Goal: Task Accomplishment & Management: Use online tool/utility

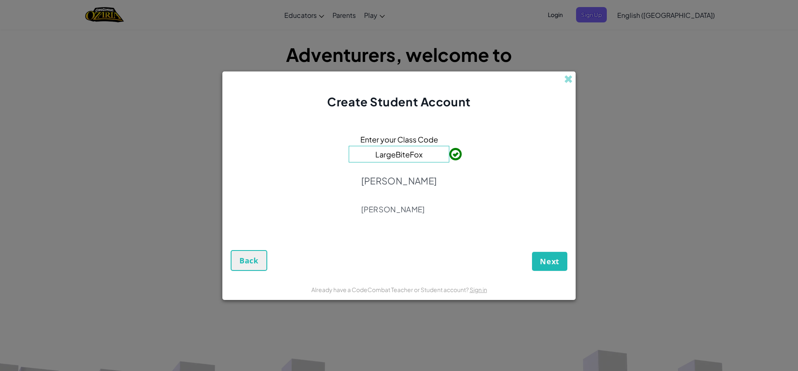
click at [432, 157] on input "LargeBiteFox" at bounding box center [399, 154] width 101 height 17
click at [545, 257] on span "Next" at bounding box center [550, 261] width 20 height 10
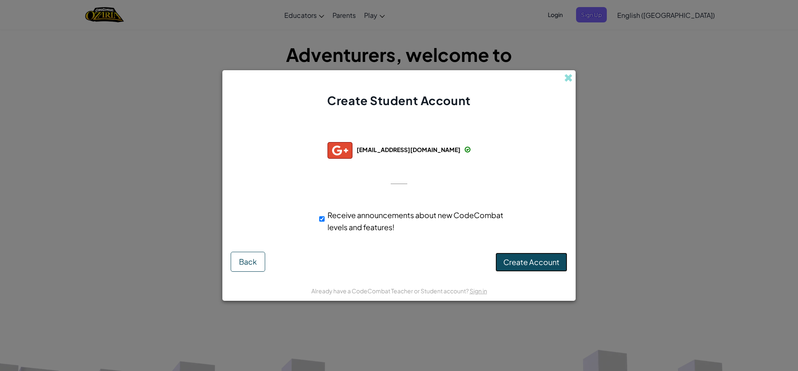
click at [522, 256] on button "Create Account" at bounding box center [531, 262] width 72 height 19
click at [516, 255] on button "Create Account" at bounding box center [531, 262] width 72 height 19
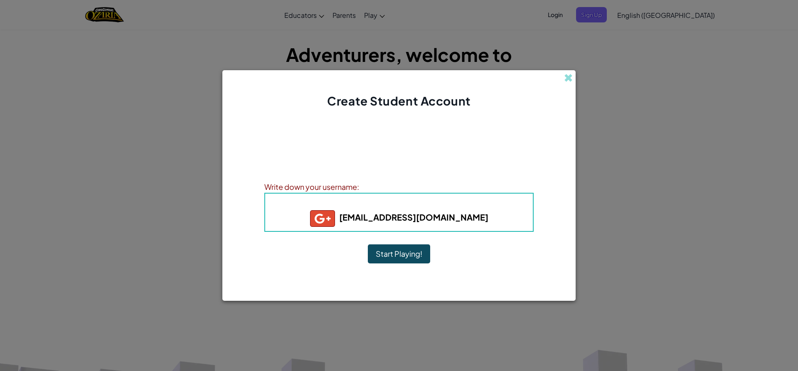
click at [412, 255] on button "Start Playing!" at bounding box center [399, 253] width 62 height 19
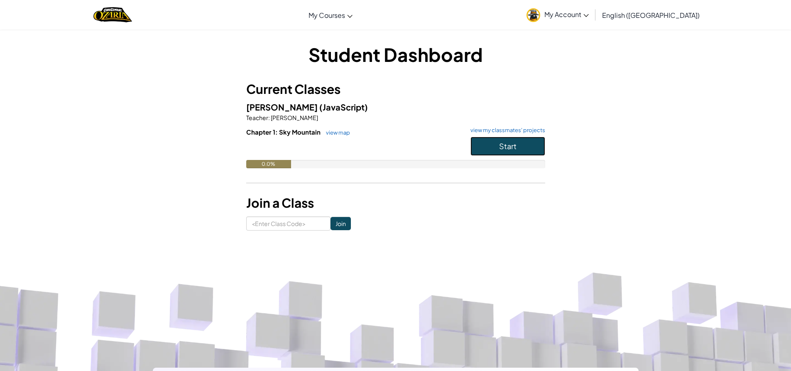
click at [484, 146] on button "Start" at bounding box center [508, 146] width 75 height 19
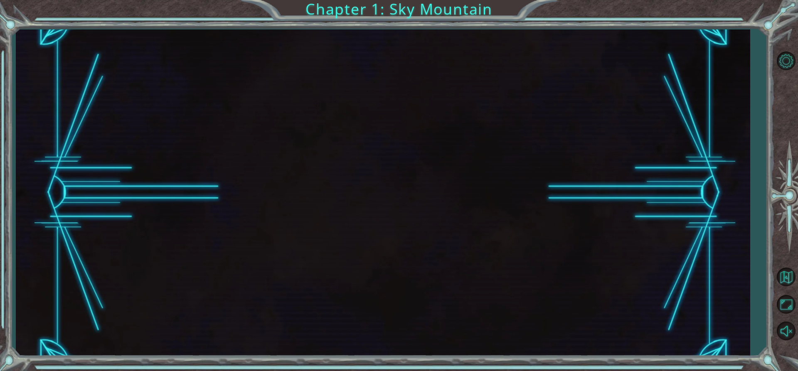
click at [458, 135] on div at bounding box center [383, 192] width 734 height 327
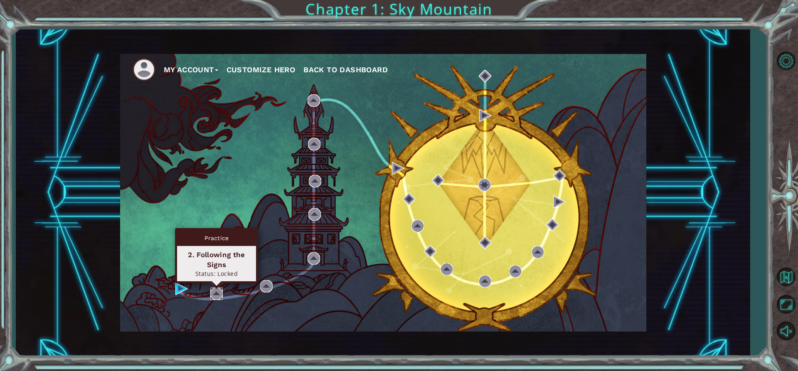
click at [211, 290] on img at bounding box center [216, 293] width 12 height 12
click at [212, 290] on img at bounding box center [216, 293] width 12 height 12
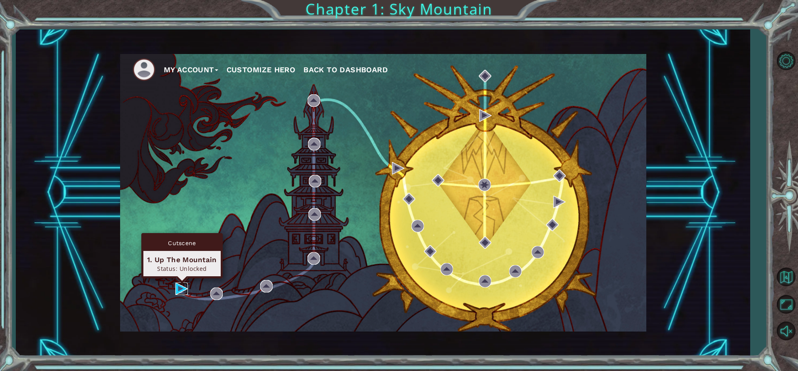
click at [177, 288] on img at bounding box center [181, 288] width 12 height 12
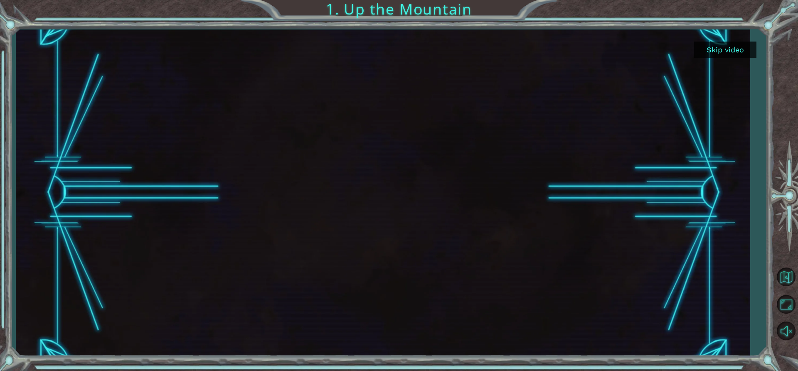
click at [726, 48] on button "Skip video" at bounding box center [725, 50] width 62 height 16
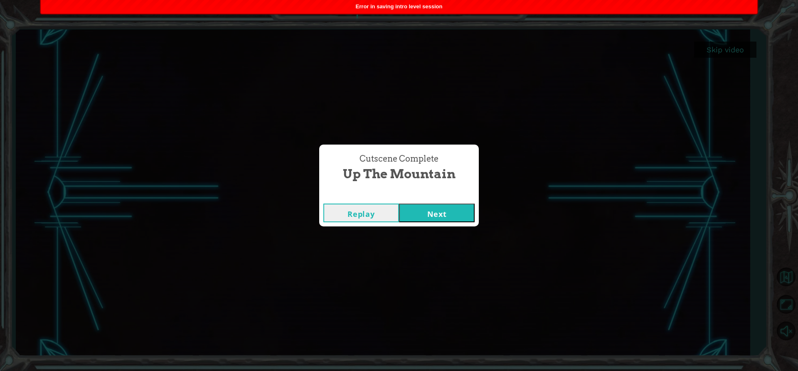
click at [445, 214] on button "Next" at bounding box center [437, 213] width 76 height 19
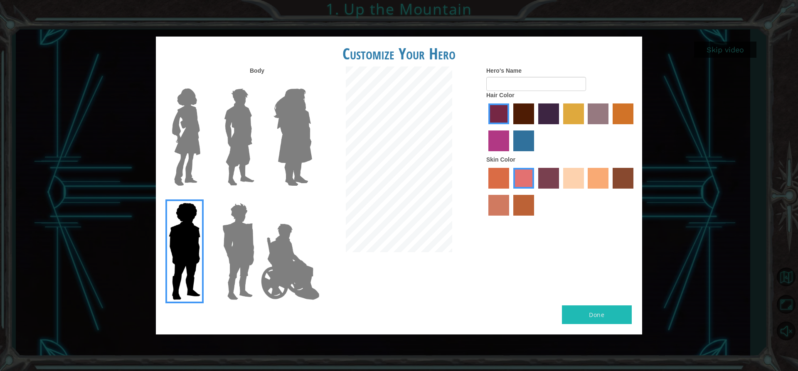
click at [198, 147] on img at bounding box center [186, 137] width 35 height 104
click at [204, 83] on input "Hero Connie" at bounding box center [204, 83] width 0 height 0
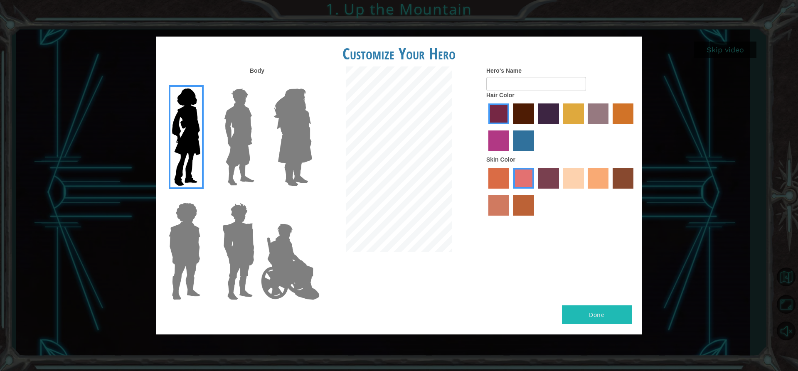
click at [305, 126] on img at bounding box center [292, 137] width 45 height 104
click at [312, 83] on input "Hero Amethyst" at bounding box center [312, 83] width 0 height 0
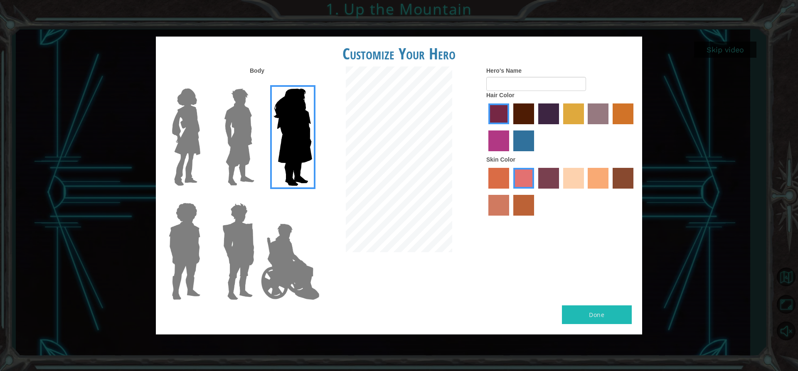
click at [247, 144] on img at bounding box center [239, 137] width 37 height 104
click at [258, 83] on input "Hero Lars" at bounding box center [258, 83] width 0 height 0
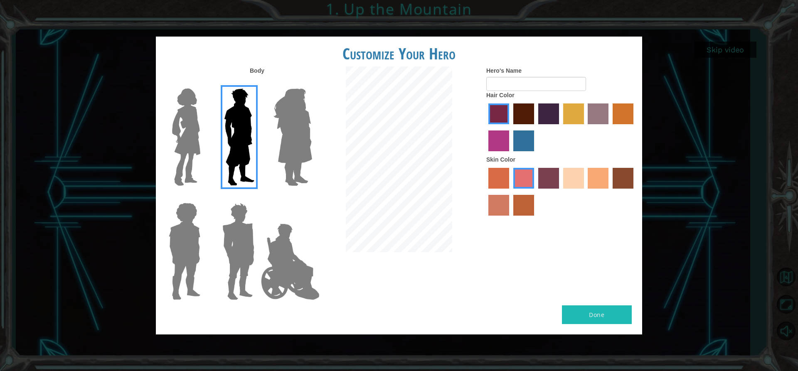
click at [178, 142] on img at bounding box center [186, 137] width 35 height 104
click at [204, 83] on input "Hero Connie" at bounding box center [204, 83] width 0 height 0
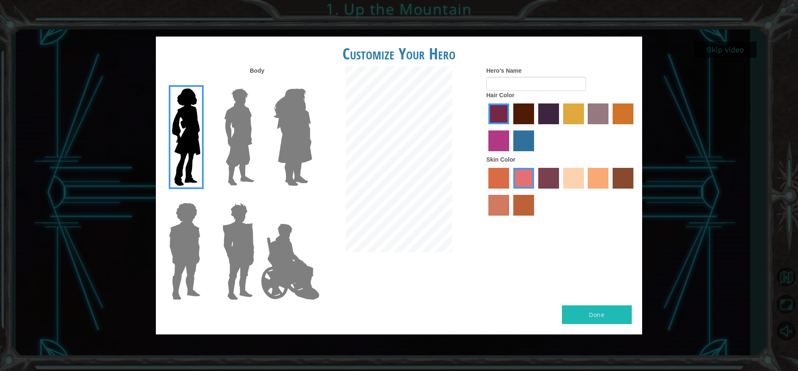
click at [523, 113] on label "maroon hair color" at bounding box center [523, 113] width 21 height 21
click at [510, 127] on input "maroon hair color" at bounding box center [510, 127] width 0 height 0
click at [576, 118] on label "tulip tree hair color" at bounding box center [573, 113] width 21 height 21
click at [560, 127] on input "tulip tree hair color" at bounding box center [560, 127] width 0 height 0
click at [521, 110] on label "maroon hair color" at bounding box center [523, 113] width 21 height 21
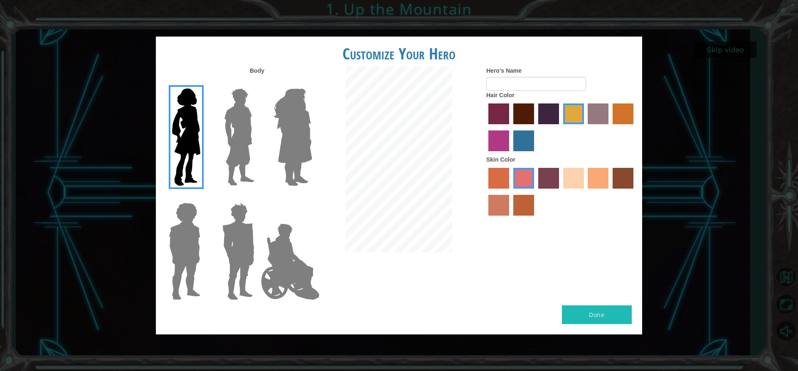
click at [510, 127] on input "maroon hair color" at bounding box center [510, 127] width 0 height 0
click at [572, 182] on label "sandy beach skin color" at bounding box center [573, 178] width 21 height 21
click at [560, 191] on input "sandy beach skin color" at bounding box center [560, 191] width 0 height 0
click at [594, 175] on label "tacao skin color" at bounding box center [597, 178] width 21 height 21
click at [585, 191] on input "tacao skin color" at bounding box center [585, 191] width 0 height 0
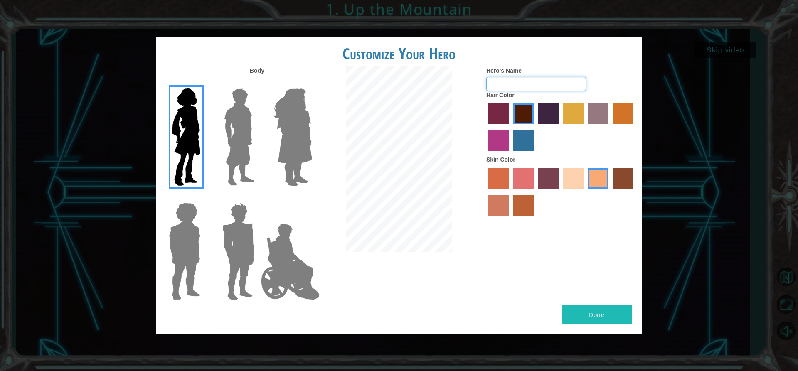
click at [529, 87] on input "Hero's Name" at bounding box center [536, 84] width 100 height 14
type input "jj"
click at [606, 317] on button "Done" at bounding box center [597, 314] width 70 height 19
click at [507, 88] on input "jj" at bounding box center [536, 84] width 100 height 14
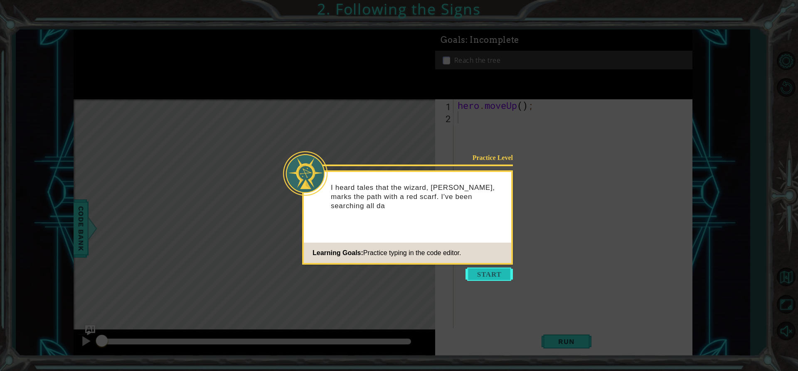
click at [468, 272] on button "Start" at bounding box center [488, 274] width 47 height 13
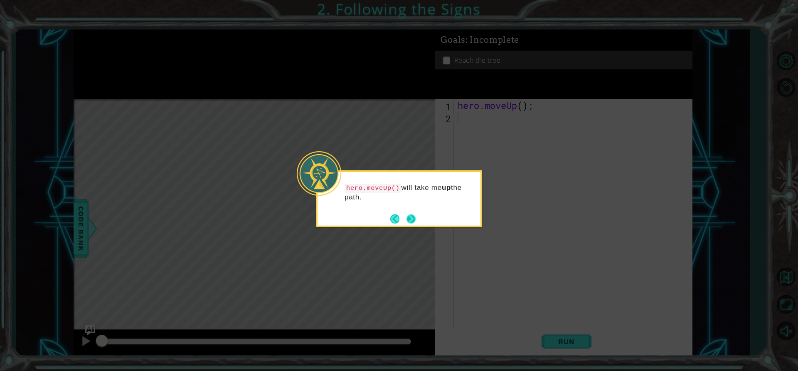
click at [414, 218] on button "Next" at bounding box center [411, 219] width 10 height 10
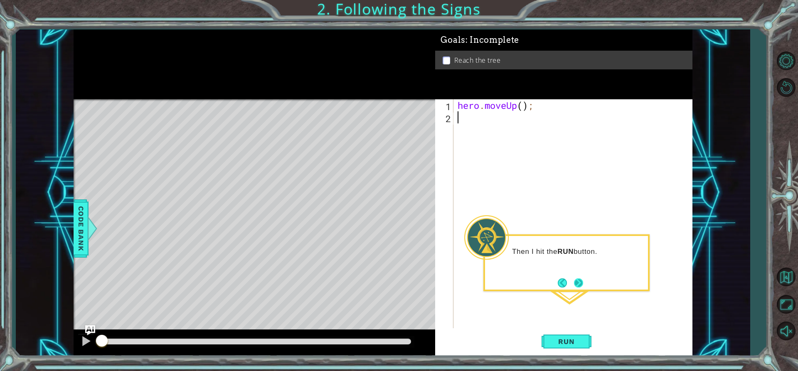
click at [576, 284] on button "Next" at bounding box center [578, 282] width 15 height 15
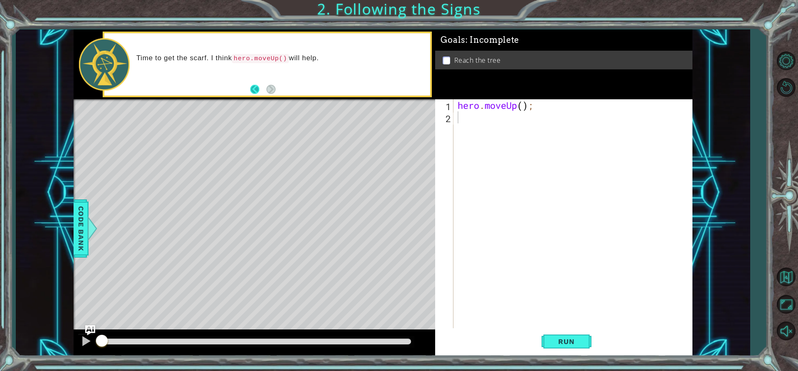
click at [250, 88] on button "Back" at bounding box center [258, 89] width 16 height 9
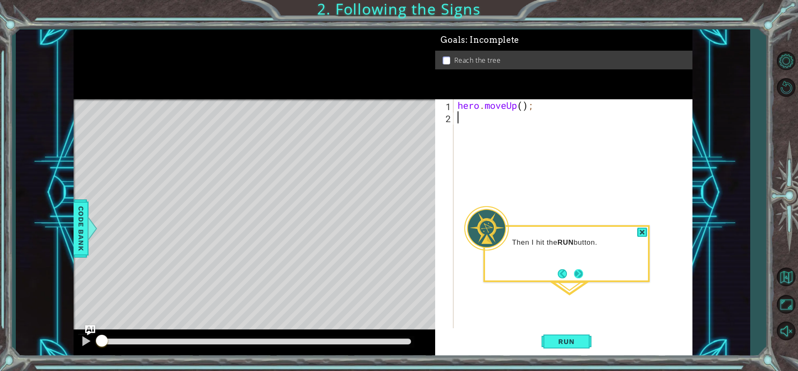
click at [580, 277] on button "Next" at bounding box center [578, 273] width 10 height 10
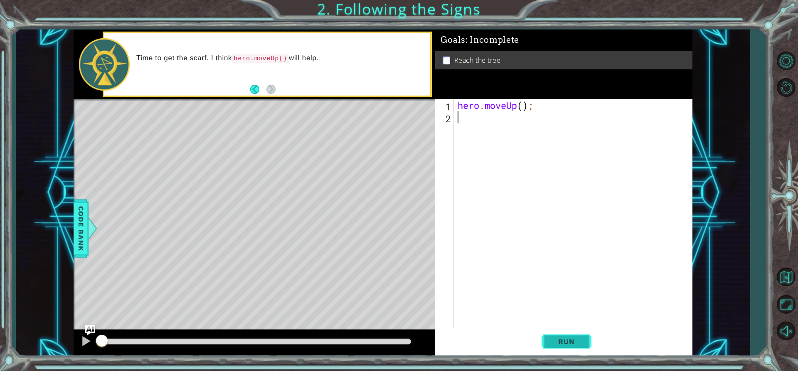
click at [579, 341] on span "Run" at bounding box center [566, 341] width 33 height 8
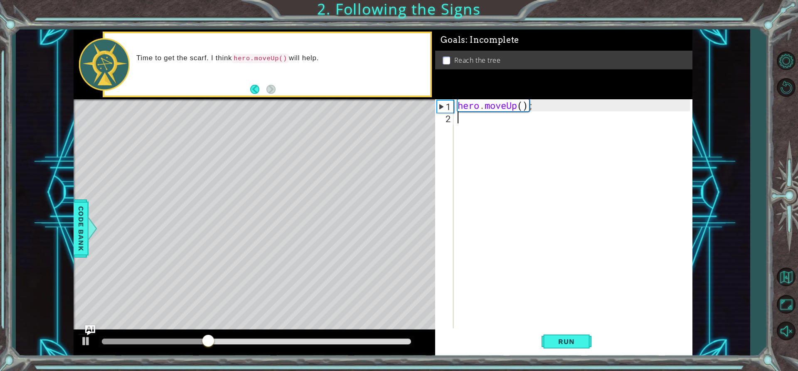
click at [445, 118] on div "2" at bounding box center [445, 119] width 17 height 12
click at [470, 122] on div "hero . moveUp ( ) ;" at bounding box center [575, 225] width 238 height 253
drag, startPoint x: 86, startPoint y: 229, endPoint x: 91, endPoint y: 230, distance: 5.1
click at [88, 230] on div "Code Bank" at bounding box center [81, 228] width 15 height 58
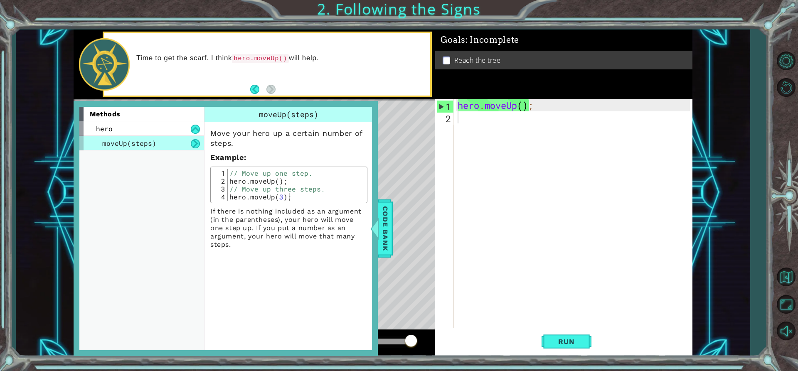
drag, startPoint x: 105, startPoint y: 124, endPoint x: 195, endPoint y: 157, distance: 95.9
click at [195, 157] on div "methods hero moveUp(steps)" at bounding box center [144, 229] width 131 height 244
click at [196, 127] on button at bounding box center [195, 129] width 9 height 9
click at [194, 129] on button at bounding box center [195, 129] width 9 height 9
click at [113, 140] on span "moveUp(steps)" at bounding box center [129, 143] width 54 height 9
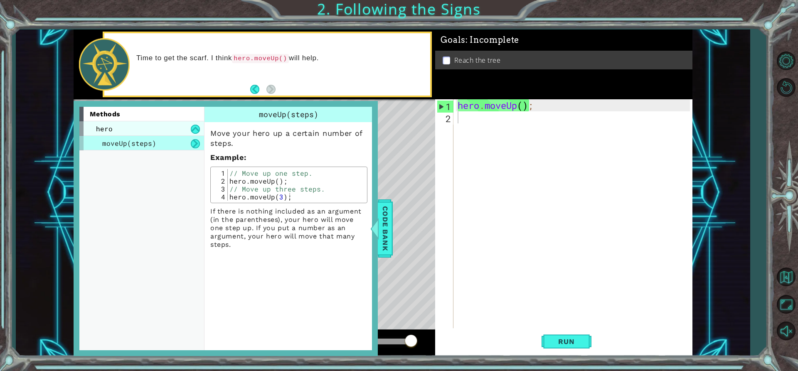
click at [146, 129] on div "hero" at bounding box center [141, 128] width 125 height 15
click at [481, 123] on div "hero . moveUp ( ) ;" at bounding box center [575, 225] width 238 height 253
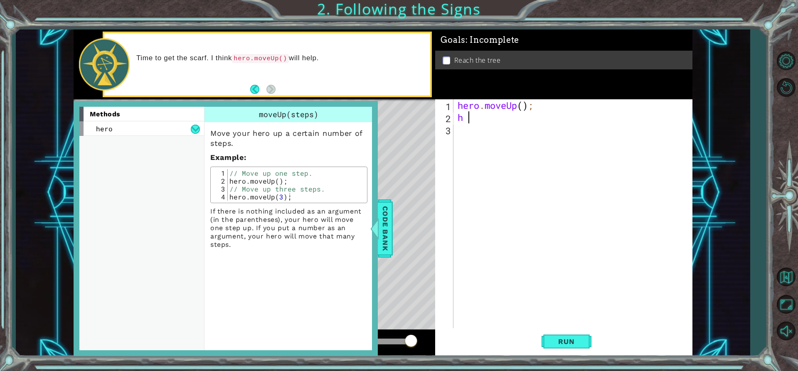
type textarea "h"
click at [568, 345] on span "Run" at bounding box center [566, 341] width 33 height 8
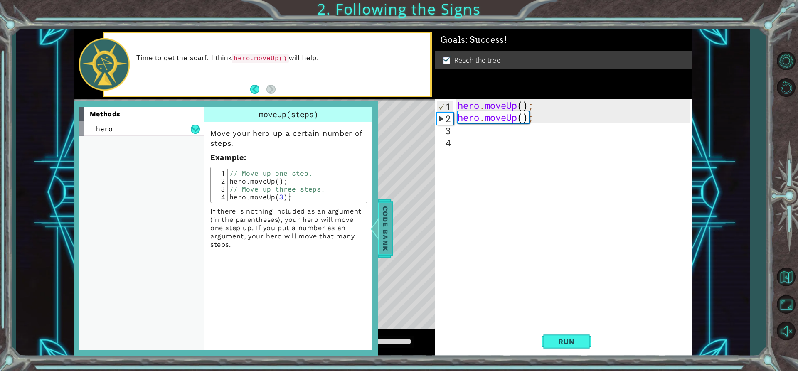
click at [385, 250] on span "Code Bank" at bounding box center [384, 228] width 13 height 51
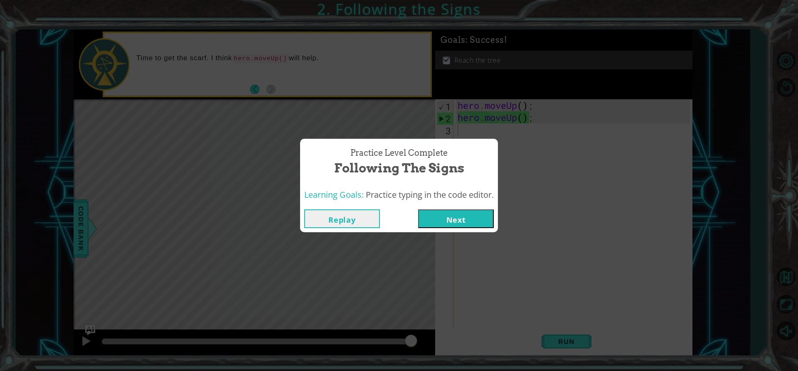
click at [452, 224] on button "Next" at bounding box center [456, 218] width 76 height 19
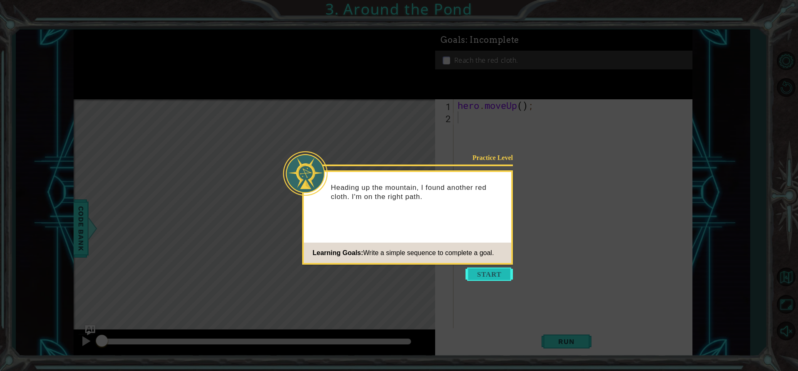
click at [469, 278] on button "Start" at bounding box center [488, 274] width 47 height 13
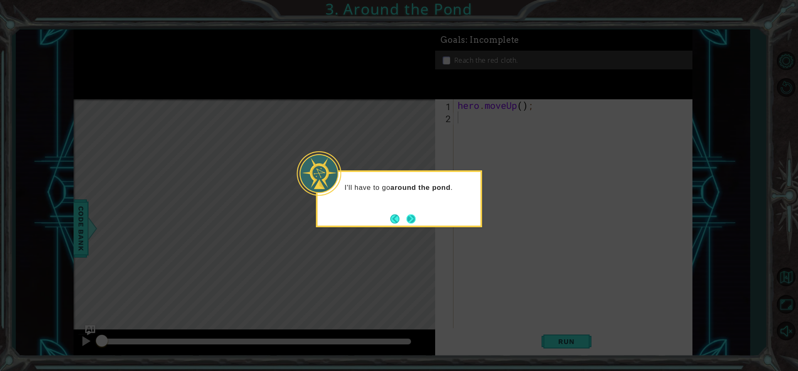
click at [409, 221] on button "Next" at bounding box center [411, 219] width 10 height 10
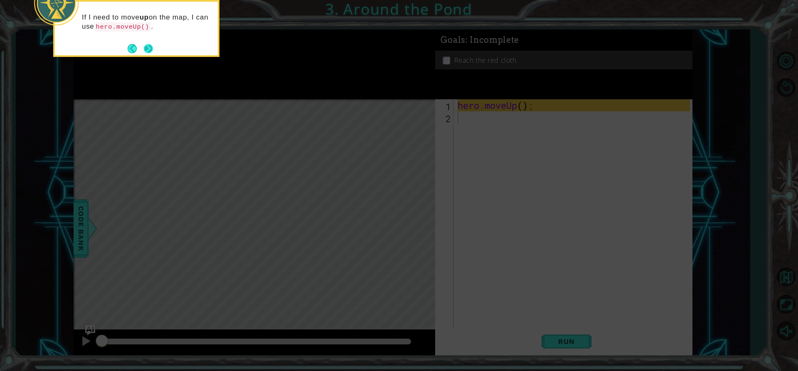
click at [152, 51] on button "Next" at bounding box center [148, 49] width 14 height 14
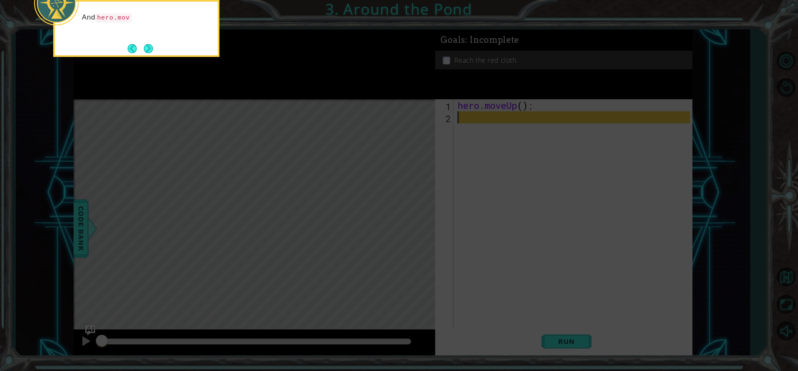
click at [152, 51] on button "Next" at bounding box center [148, 48] width 12 height 12
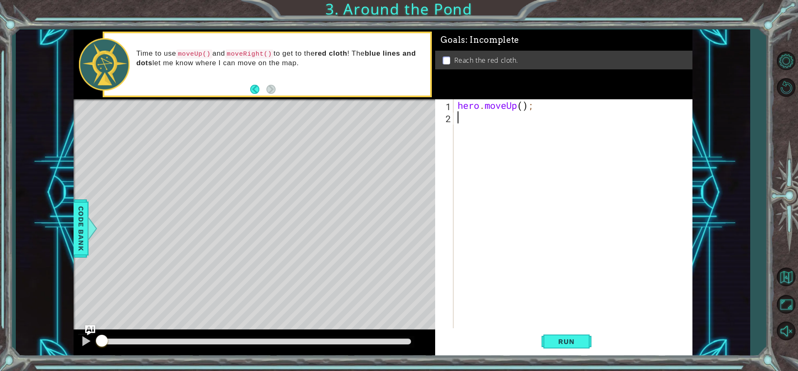
type textarea "h"
click at [77, 342] on div at bounding box center [255, 342] width 362 height 27
click at [87, 339] on div at bounding box center [86, 341] width 11 height 11
click at [516, 121] on div "hero . moveUp ( ) ; hero . moveUp ( ) ;" at bounding box center [575, 225] width 238 height 253
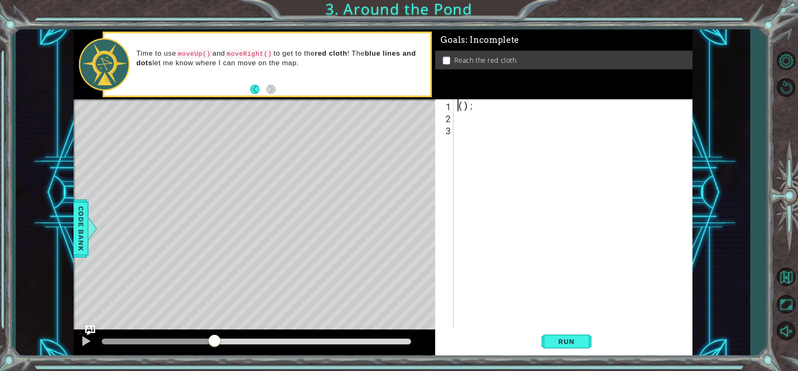
scroll to position [0, 0]
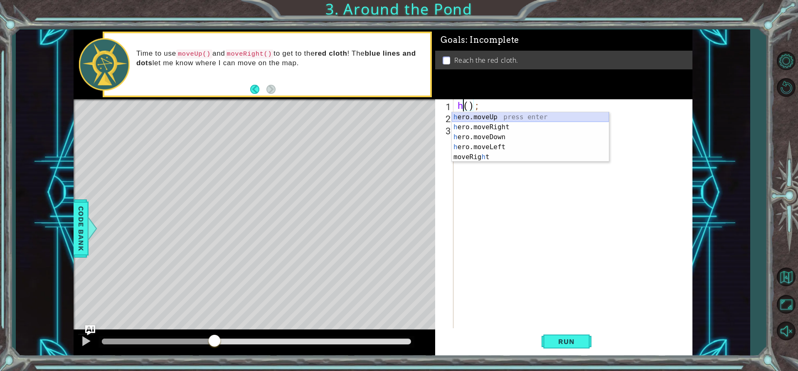
click at [459, 114] on div "h ero.moveUp press enter h ero.moveRight press enter h ero.moveDown press enter…" at bounding box center [530, 147] width 157 height 70
type textarea "hero.moveUp();"
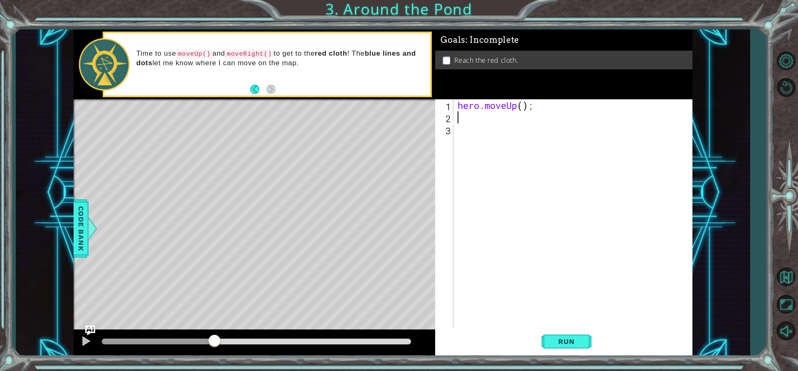
click at [470, 115] on div "hero . moveUp ( ) ;" at bounding box center [575, 225] width 238 height 253
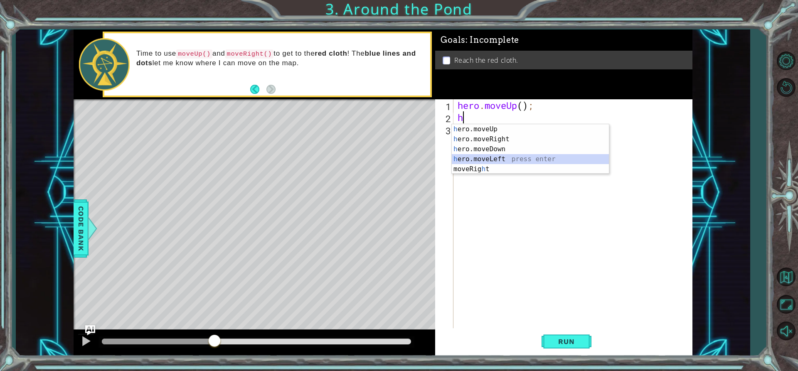
click at [464, 160] on div "h ero.moveUp press enter h ero.moveRight press enter h ero.moveDown press enter…" at bounding box center [530, 159] width 157 height 70
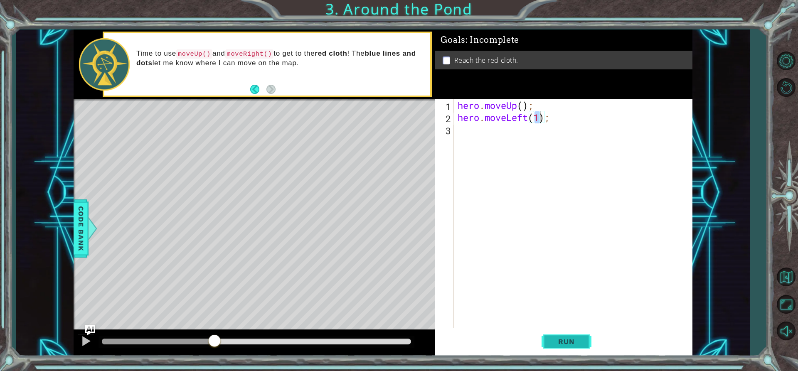
click at [564, 345] on span "Run" at bounding box center [566, 341] width 33 height 8
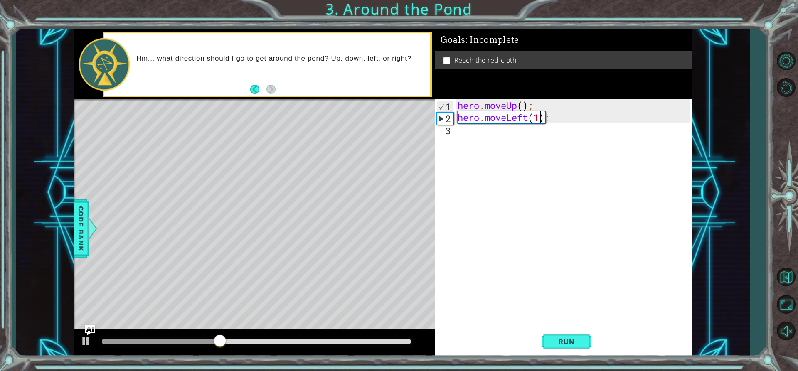
click at [540, 118] on div "hero . moveUp ( ) ; hero . moveLeft ( 1 ) ;" at bounding box center [575, 225] width 238 height 253
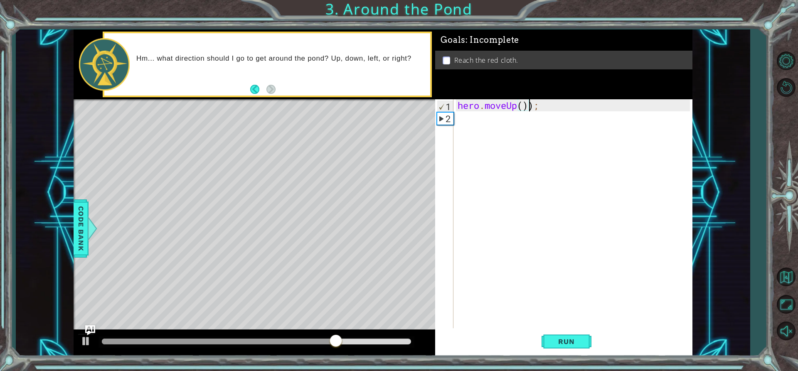
type textarea "hero.moveUp();"
click at [498, 115] on div "hero . moveUp ( ) ;" at bounding box center [575, 225] width 238 height 253
type textarea "h"
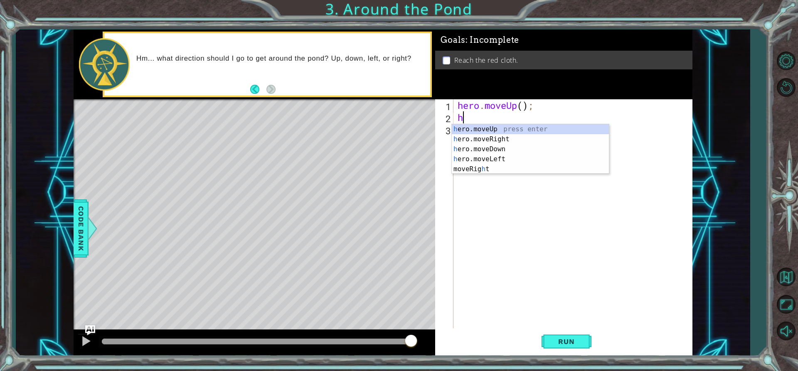
click at [477, 129] on div "h ero.moveUp press enter h ero.moveRight press enter h ero.moveDown press enter…" at bounding box center [530, 159] width 157 height 70
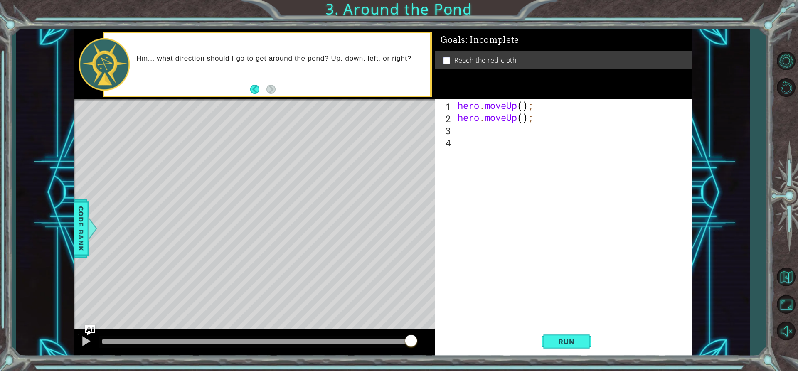
type textarea "h"
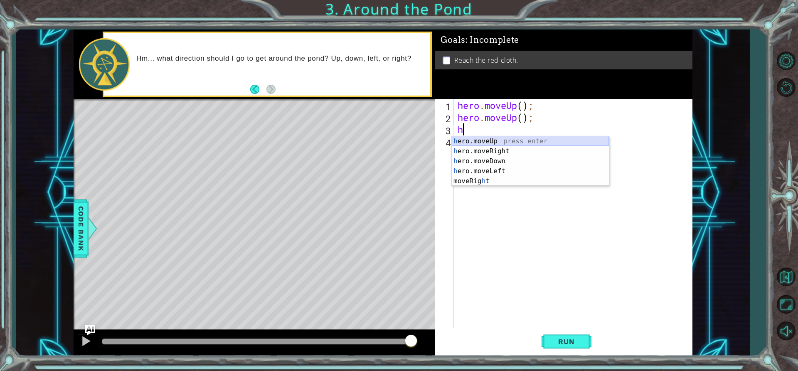
click at [469, 144] on div "h ero.moveUp press enter h ero.moveRight press enter h ero.moveDown press enter…" at bounding box center [530, 171] width 157 height 70
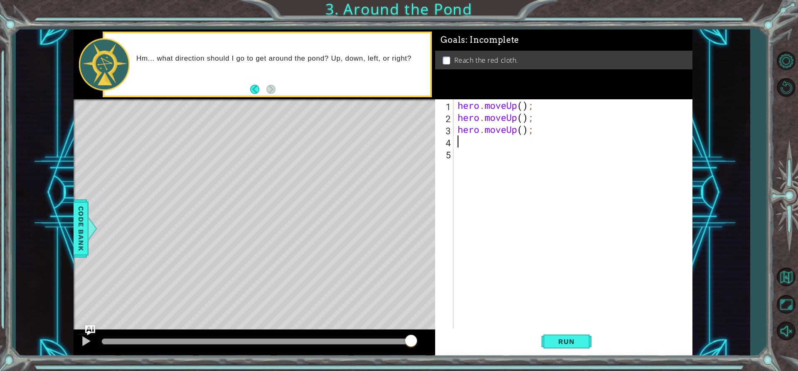
type textarea "h"
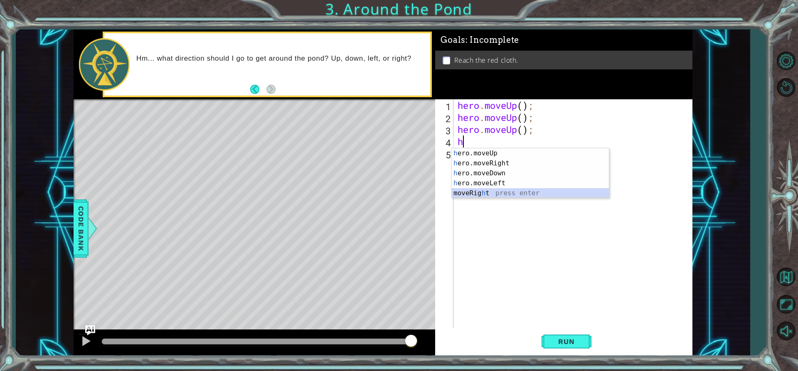
click at [474, 189] on div "h ero.moveUp press enter h ero.moveRight press enter h ero.moveDown press enter…" at bounding box center [530, 183] width 157 height 70
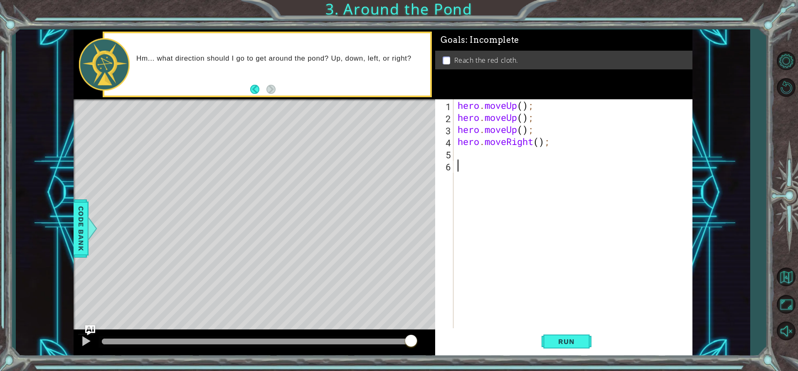
click at [477, 166] on div "hero . moveUp ( ) ; hero . moveUp ( ) ; hero . moveUp ( ) ; hero . moveRight ( …" at bounding box center [575, 225] width 238 height 253
click at [474, 154] on div "hero . moveUp ( ) ; hero . moveUp ( ) ; hero . moveUp ( ) ; hero . moveRight ( …" at bounding box center [575, 225] width 238 height 253
type textarea "h"
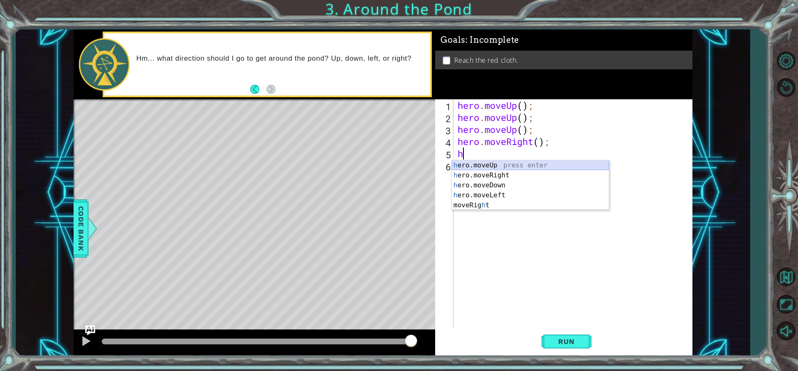
click at [478, 167] on div "h ero.moveUp press enter h ero.moveRight press enter h ero.moveDown press enter…" at bounding box center [530, 195] width 157 height 70
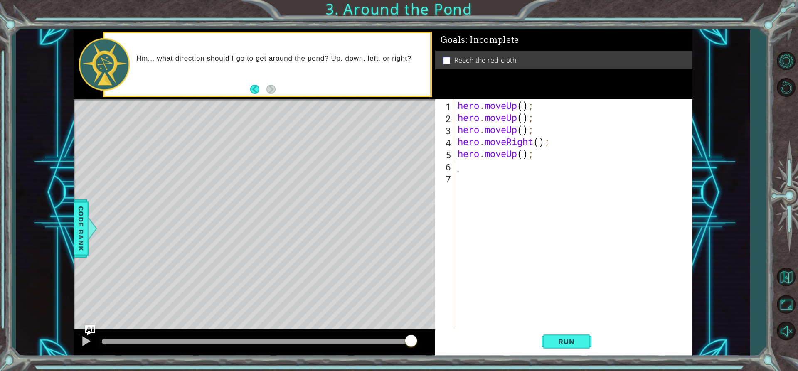
click at [478, 167] on div "hero . moveUp ( ) ; hero . moveUp ( ) ; hero . moveUp ( ) ; hero . moveRight ( …" at bounding box center [575, 225] width 238 height 253
click at [584, 341] on button "Run" at bounding box center [566, 342] width 50 height 26
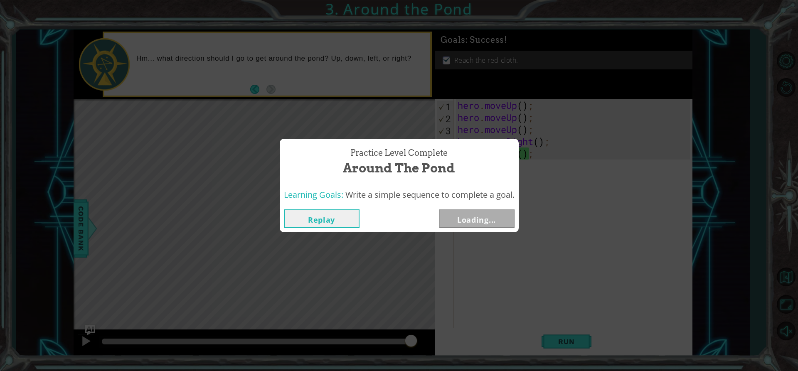
click at [534, 130] on div "Practice Level Complete Around the Pond Learning Goals: Write a simple sequence…" at bounding box center [399, 185] width 798 height 371
click at [474, 217] on button "Next" at bounding box center [477, 218] width 76 height 19
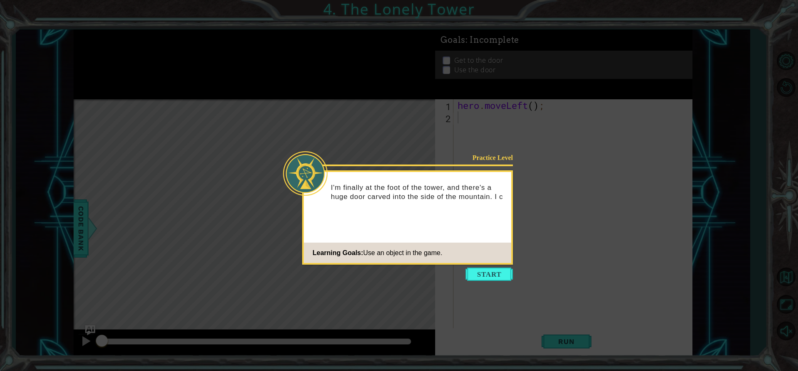
click at [488, 271] on button "Start" at bounding box center [488, 274] width 47 height 13
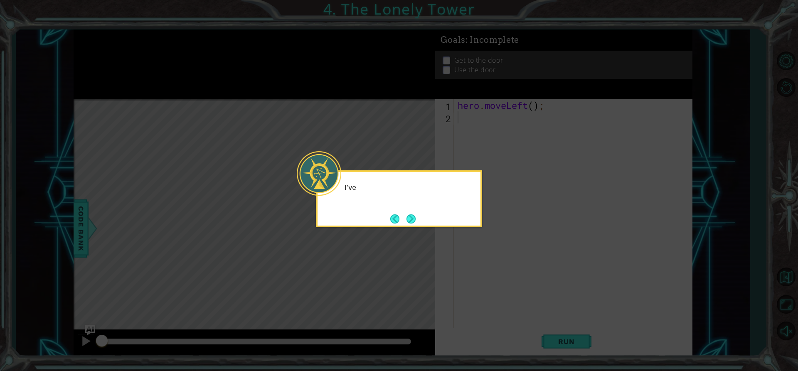
click at [488, 271] on icon at bounding box center [399, 185] width 798 height 371
click at [407, 207] on div "I've got to get to the t" at bounding box center [398, 191] width 163 height 33
click at [410, 215] on button "Next" at bounding box center [410, 218] width 11 height 11
click at [410, 215] on button "Next" at bounding box center [411, 219] width 10 height 10
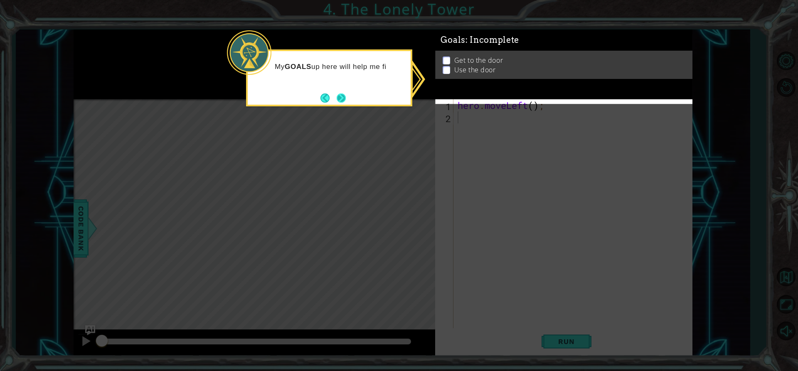
click at [346, 96] on button "Next" at bounding box center [341, 97] width 11 height 11
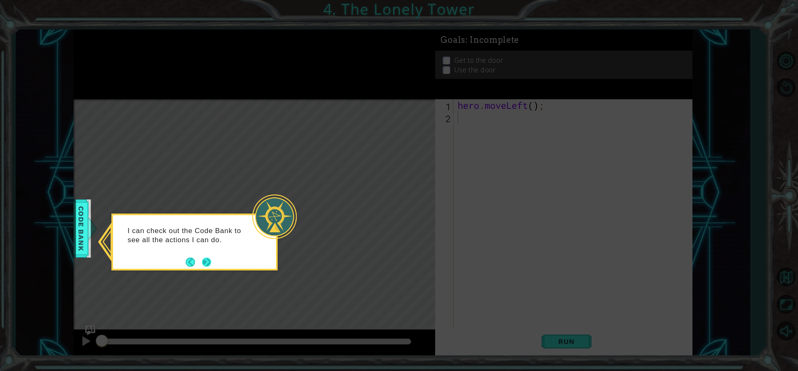
click at [203, 260] on button "Next" at bounding box center [206, 262] width 10 height 10
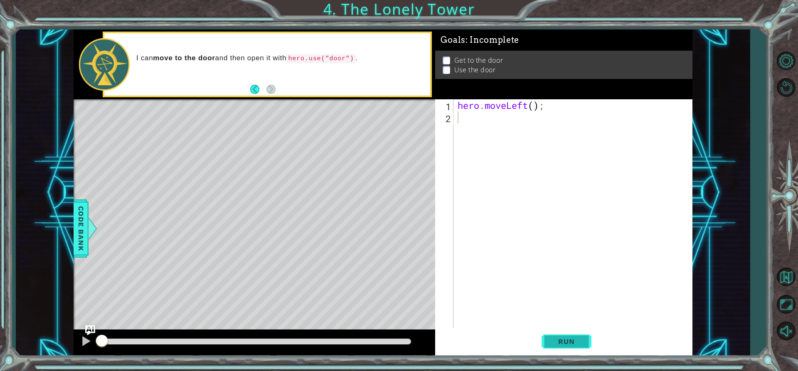
drag, startPoint x: 559, startPoint y: 346, endPoint x: 560, endPoint y: 334, distance: 11.2
click at [560, 339] on span "Run" at bounding box center [566, 341] width 33 height 8
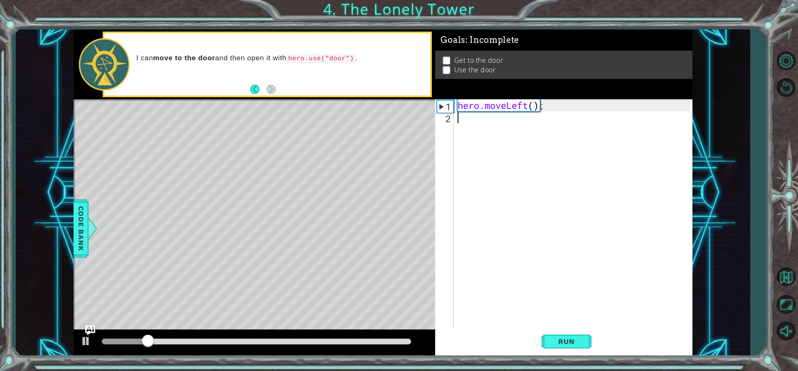
type textarea "h"
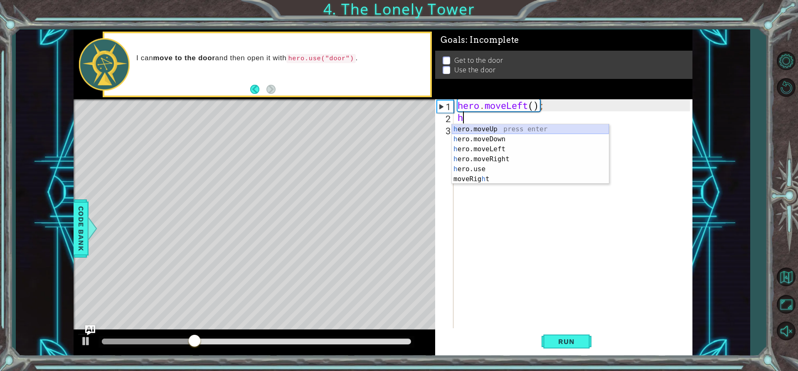
click at [528, 127] on div "h ero.moveUp press enter h ero.moveDown press enter h ero.moveLeft press enter …" at bounding box center [530, 164] width 157 height 80
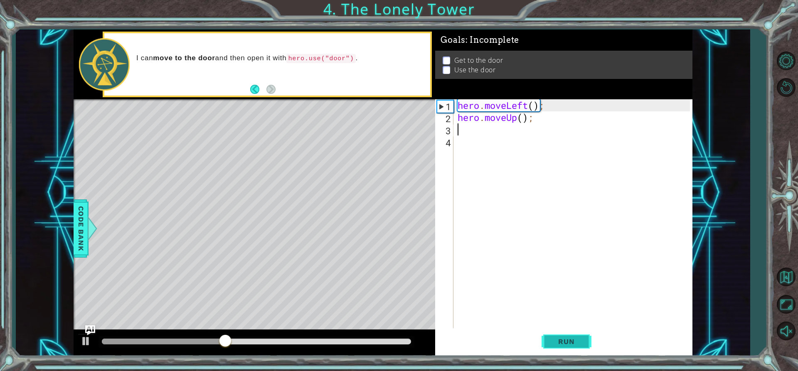
click at [562, 339] on span "Run" at bounding box center [566, 341] width 33 height 8
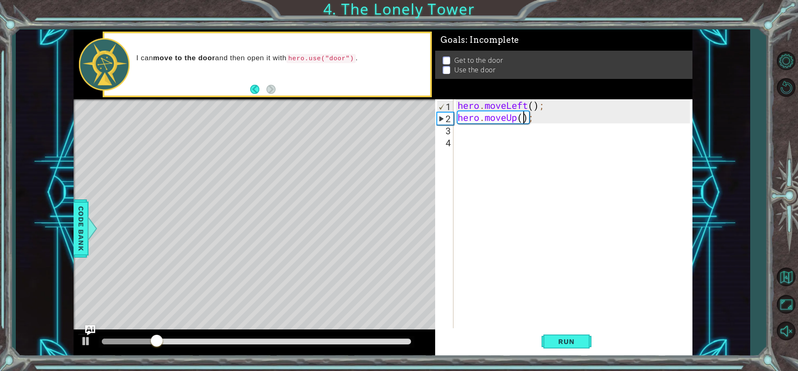
click at [524, 116] on div "hero . moveLeft ( ) ; hero . moveUp ( ) ;" at bounding box center [575, 225] width 238 height 253
click at [516, 118] on div "hero . moveLeft ( ) ; hero . moveUp ( ) ;" at bounding box center [575, 225] width 238 height 253
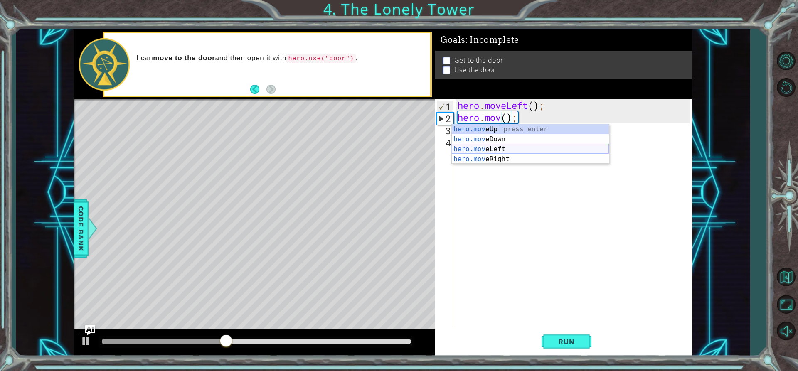
click at [508, 147] on div "hero.mov eUp press enter hero.mov eDown press enter hero.mov eLeft press enter …" at bounding box center [530, 154] width 157 height 60
type textarea "hero.moveLeft();"
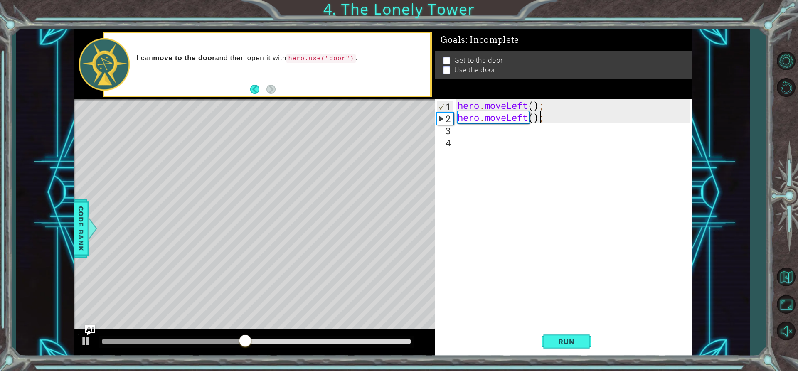
click at [491, 134] on div "hero . moveLeft ( ) ; hero . moveLeft ( ) ;" at bounding box center [575, 225] width 238 height 253
type textarea "h"
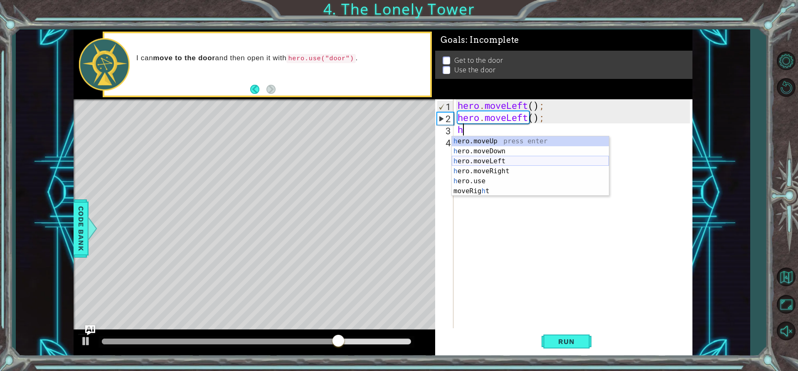
click at [484, 159] on div "h ero.moveUp press enter h ero.moveDown press enter h ero.moveLeft press enter …" at bounding box center [530, 176] width 157 height 80
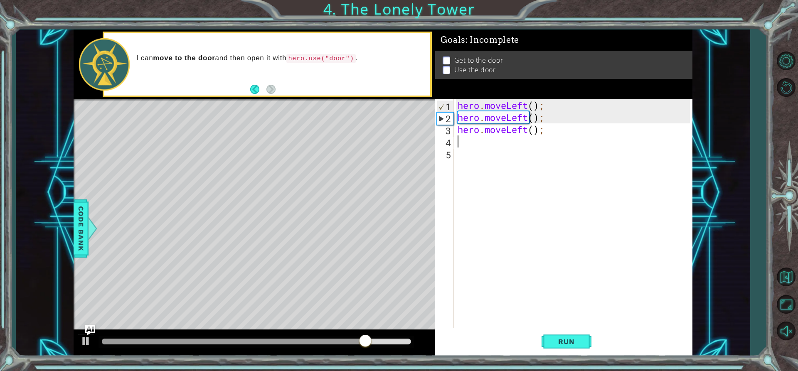
type textarea "h"
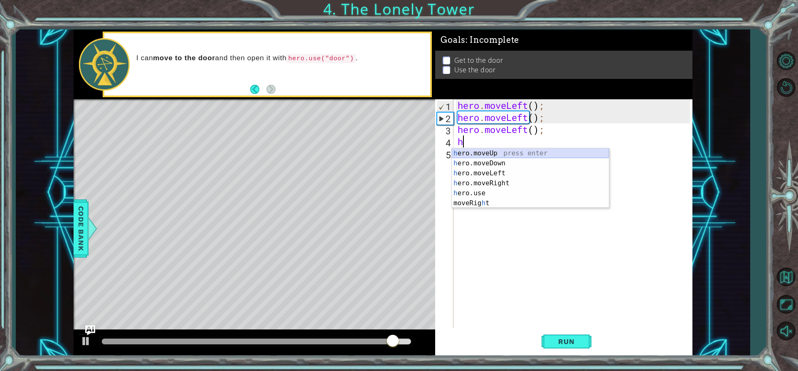
click at [486, 150] on div "h ero.moveUp press enter h ero.moveDown press enter h ero.moveLeft press enter …" at bounding box center [530, 188] width 157 height 80
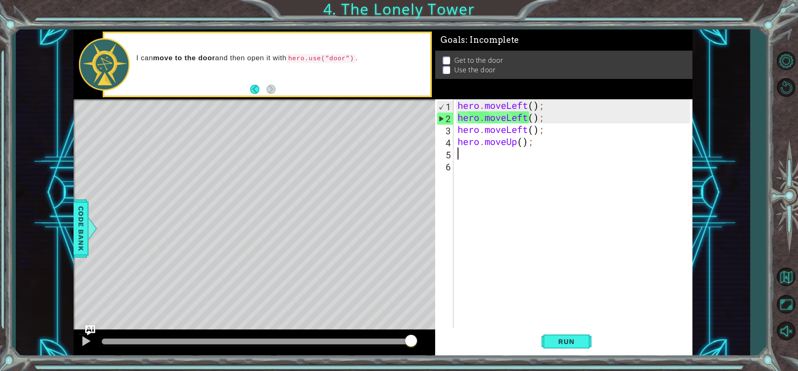
type textarea "h"
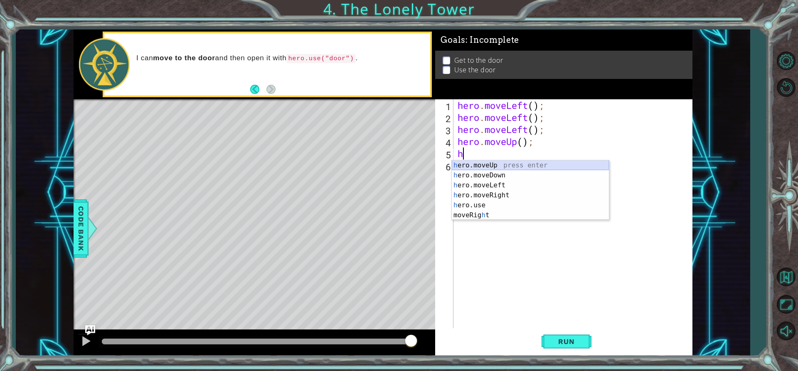
click at [484, 164] on div "h ero.moveUp press enter h ero.moveDown press enter h ero.moveLeft press enter …" at bounding box center [530, 200] width 157 height 80
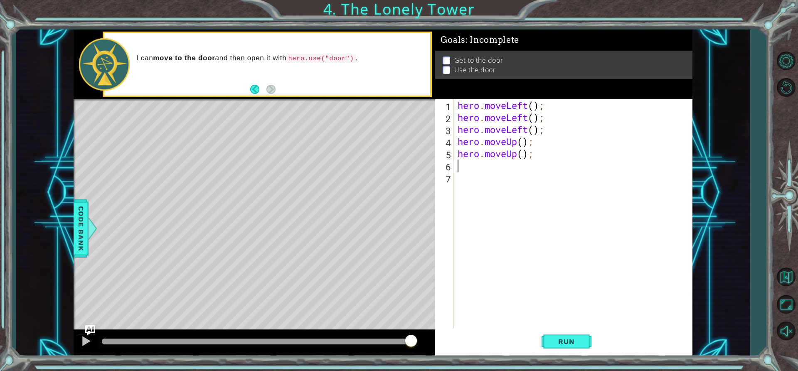
click at [484, 164] on div "hero . moveLeft ( ) ; hero . moveLeft ( ) ; hero . moveLeft ( ) ; hero . moveUp…" at bounding box center [575, 225] width 238 height 253
type textarea "h"
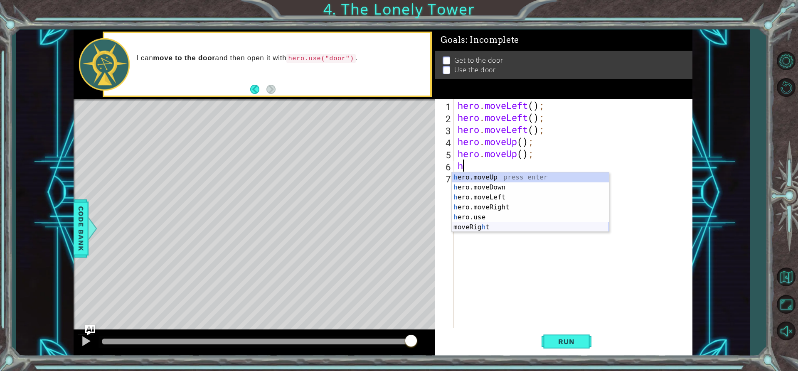
click at [479, 226] on div "h ero.moveUp press enter h ero.moveDown press enter h ero.moveLeft press enter …" at bounding box center [530, 212] width 157 height 80
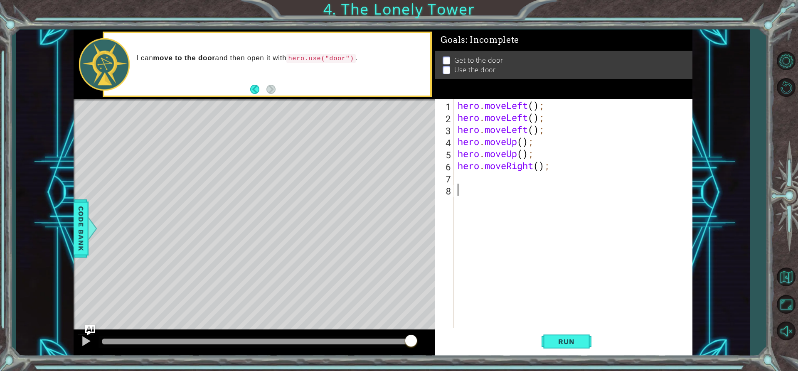
click at [473, 196] on div "hero . moveLeft ( ) ; hero . moveLeft ( ) ; hero . moveLeft ( ) ; hero . moveUp…" at bounding box center [575, 225] width 238 height 253
click at [476, 177] on div "hero . moveLeft ( ) ; hero . moveLeft ( ) ; hero . moveLeft ( ) ; hero . moveUp…" at bounding box center [575, 225] width 238 height 253
type textarea "h"
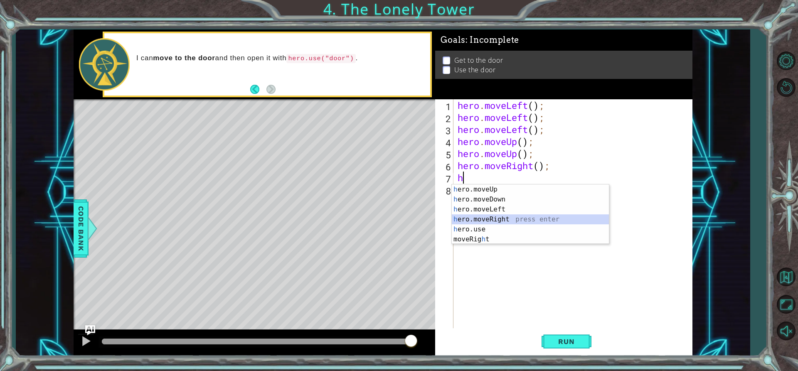
click at [502, 222] on div "h ero.moveUp press enter h ero.moveDown press enter h ero.moveLeft press enter …" at bounding box center [530, 224] width 157 height 80
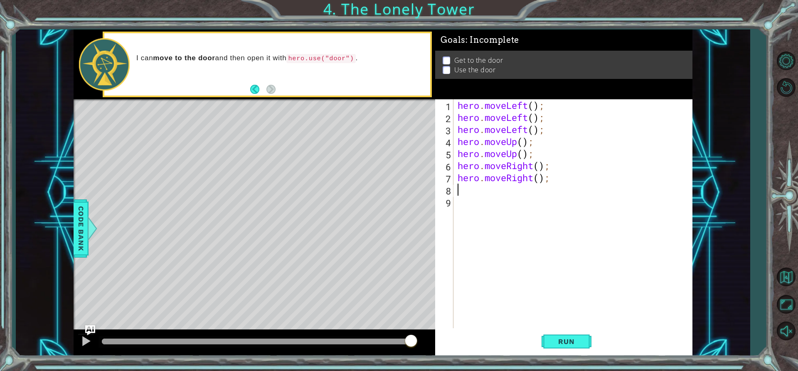
click at [466, 187] on div "hero . moveLeft ( ) ; hero . moveLeft ( ) ; hero . moveLeft ( ) ; hero . moveUp…" at bounding box center [575, 225] width 238 height 253
type textarea "h"
click at [457, 211] on div "hero.move U p press enter hero. u se press enter" at bounding box center [530, 216] width 157 height 40
type textarea "hero.use("door");"
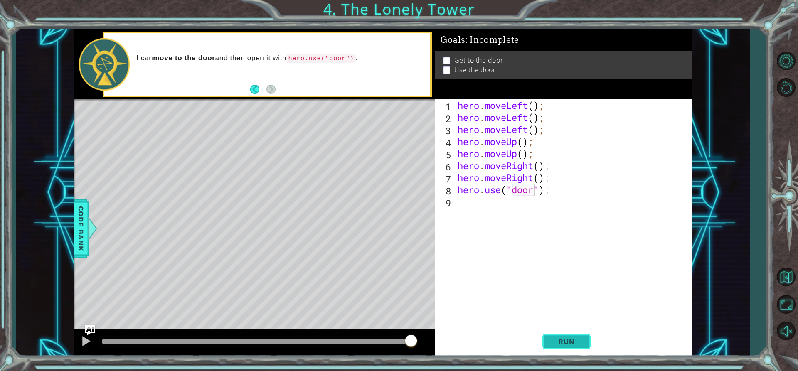
click at [578, 344] on span "Run" at bounding box center [566, 341] width 33 height 8
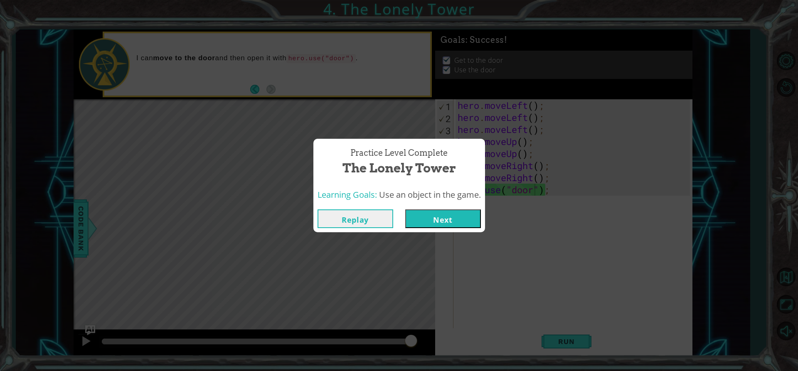
click at [437, 227] on button "Next" at bounding box center [443, 218] width 76 height 19
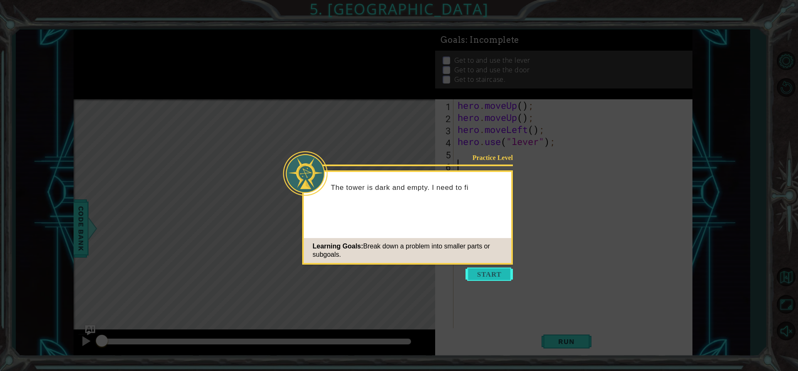
click at [500, 275] on button "Start" at bounding box center [488, 274] width 47 height 13
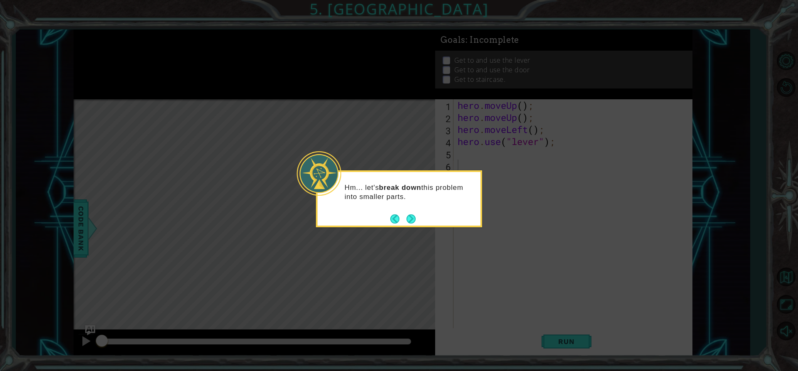
click at [406, 235] on icon at bounding box center [399, 185] width 798 height 371
click at [409, 221] on button "Next" at bounding box center [410, 218] width 9 height 9
